Goal: Transaction & Acquisition: Purchase product/service

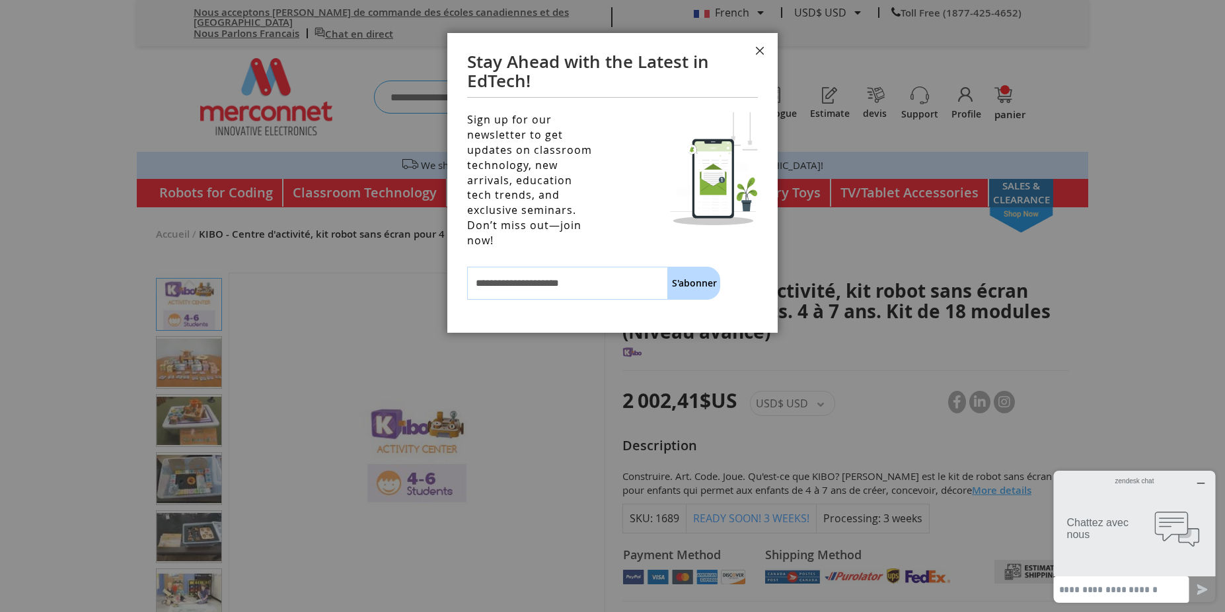
click at [760, 59] on button "Fermer" at bounding box center [760, 53] width 36 height 40
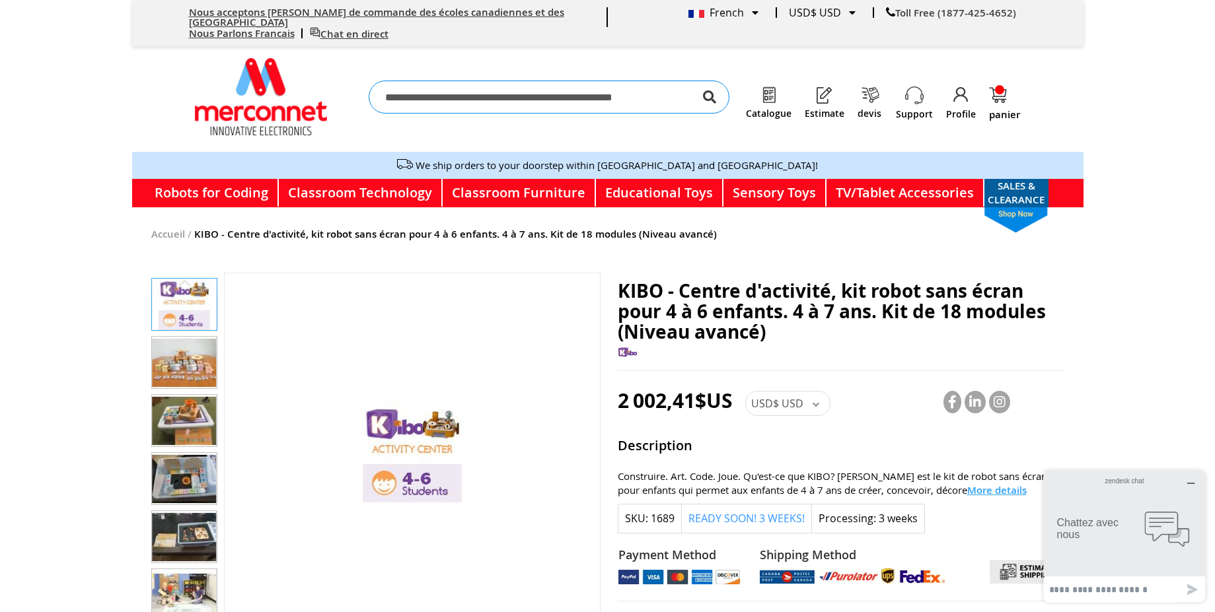
click at [764, 398] on span "USD$" at bounding box center [765, 403] width 28 height 15
click at [773, 460] on link "€ EUR" at bounding box center [787, 466] width 77 height 13
click at [177, 426] on img "KIBO - Centre d'activité, kit robot sans écran pour 4 à 6 enfants. 4 à 7 ans. K…" at bounding box center [184, 421] width 65 height 52
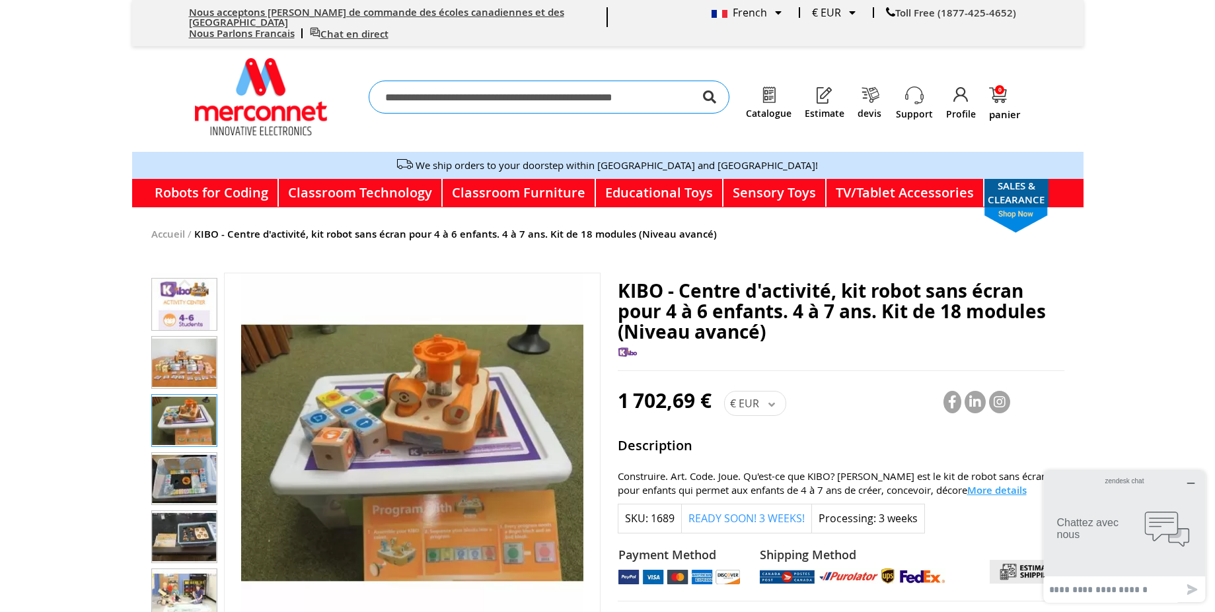
click at [185, 505] on div "KIBO - Centre d'activité, kit robot sans écran pour 4 à 6 enfants. 4 à 7 ans. K…" at bounding box center [184, 534] width 66 height 58
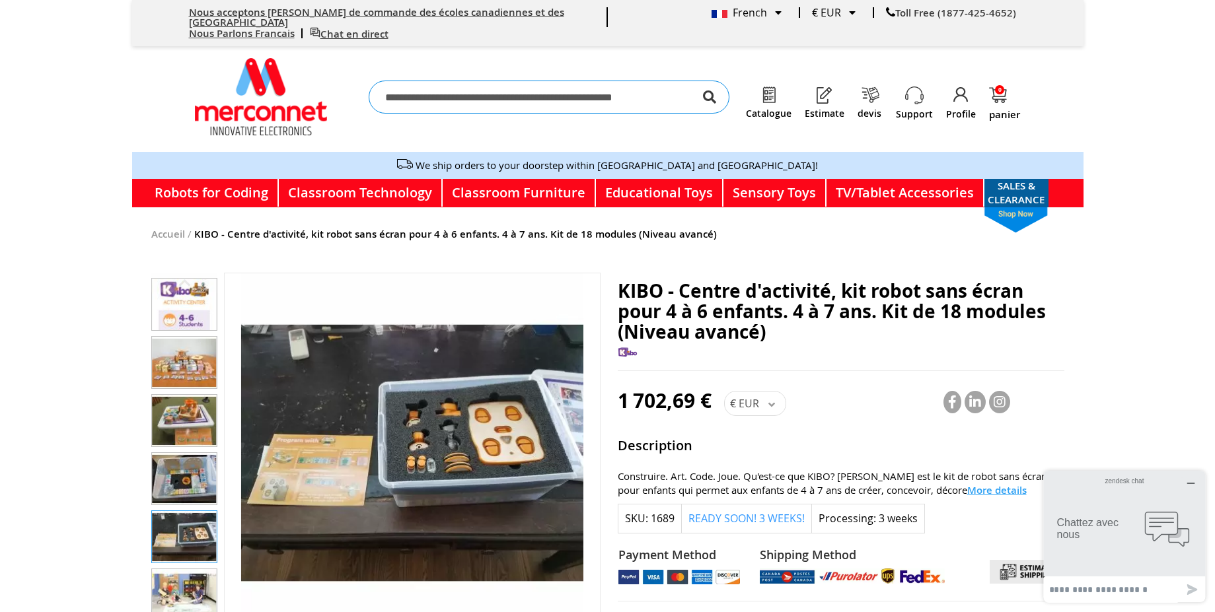
click at [174, 528] on img "KIBO - Centre d'activité, kit robot sans écran pour 4 à 6 enfants. 4 à 7 ans. K…" at bounding box center [184, 537] width 65 height 52
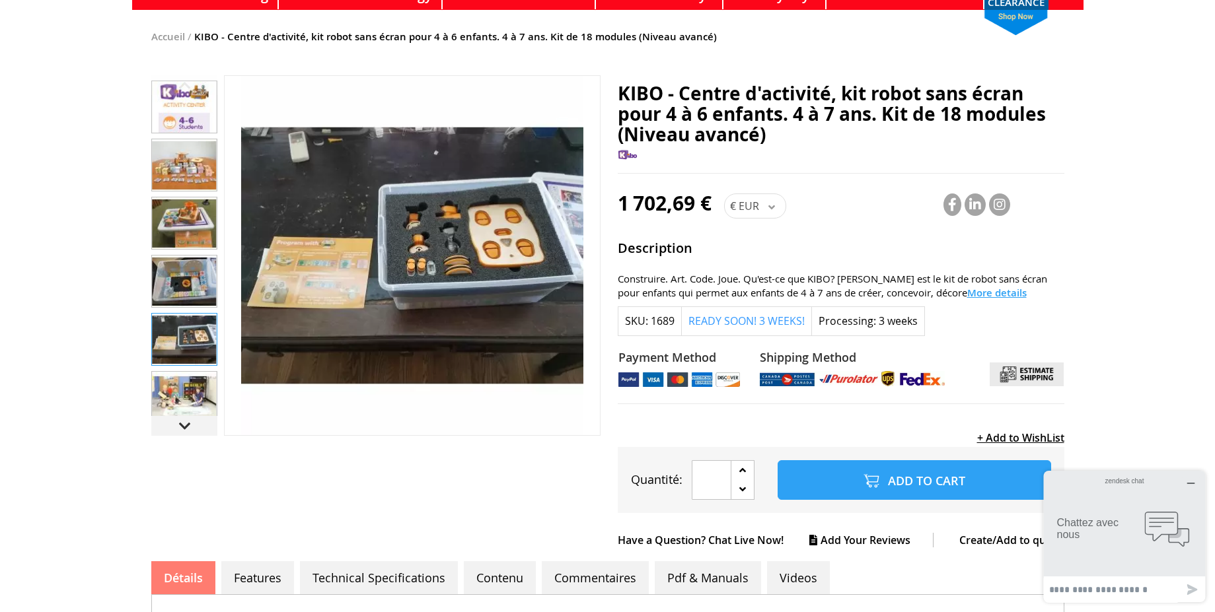
scroll to position [280, 0]
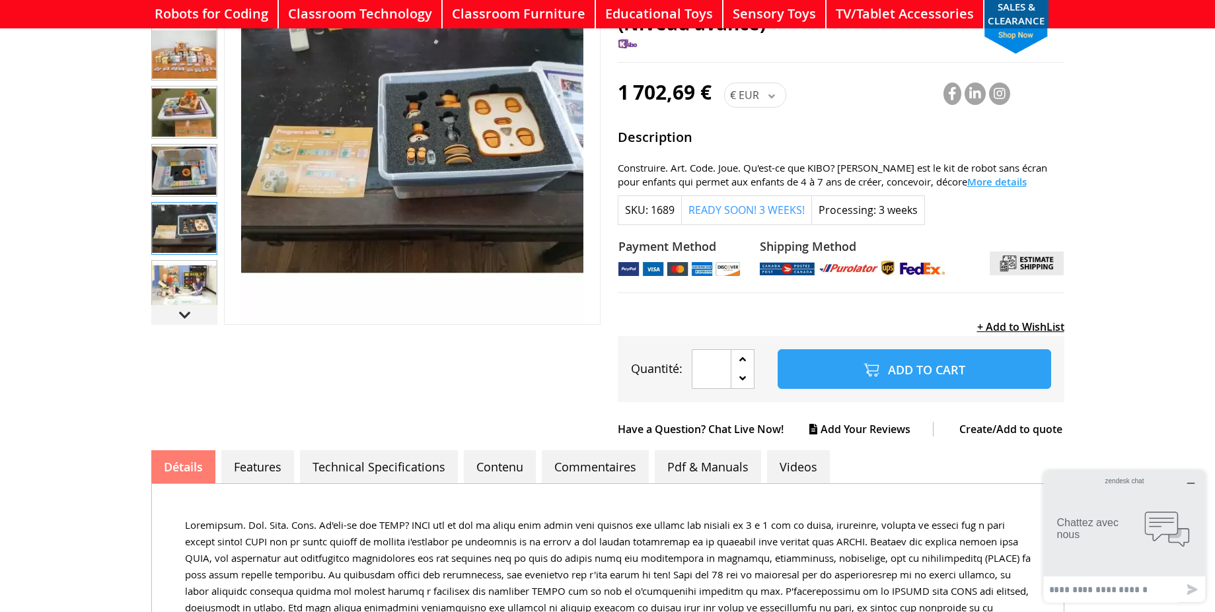
click at [198, 211] on img "KIBO - Centre d'activité, kit robot sans écran pour 4 à 6 enfants. 4 à 7 ans. K…" at bounding box center [184, 229] width 65 height 52
click at [181, 287] on img "KIBO - Centre d'activité, kit robot sans écran pour 4 à 6 enfants. 4 à 7 ans. K…" at bounding box center [184, 287] width 65 height 52
